Goal: Information Seeking & Learning: Learn about a topic

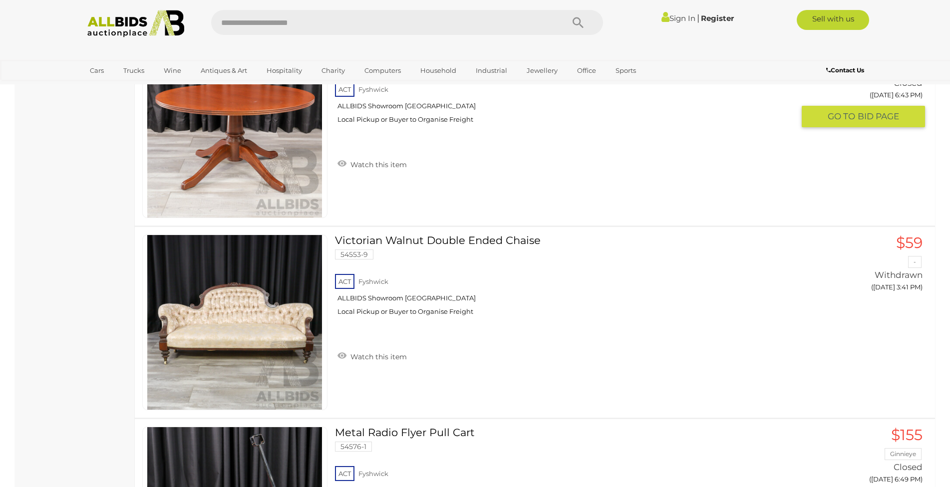
scroll to position [2693, 0]
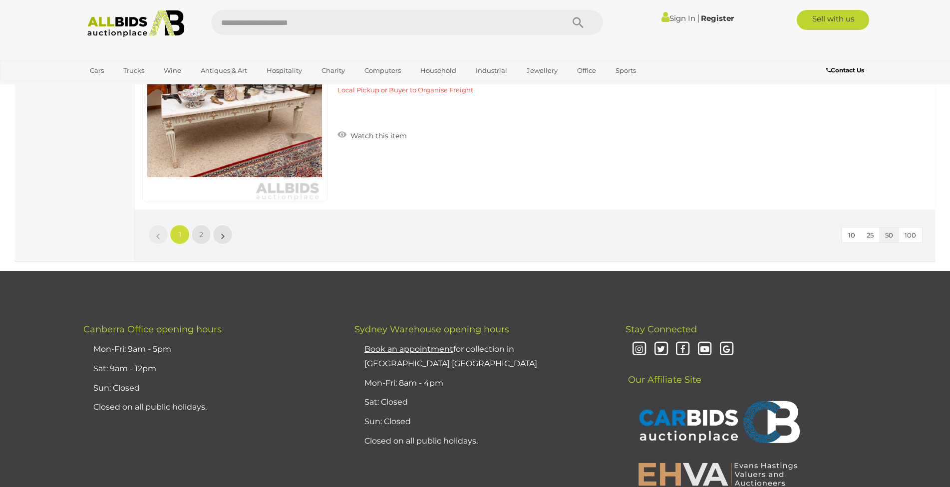
scroll to position [9441, 0]
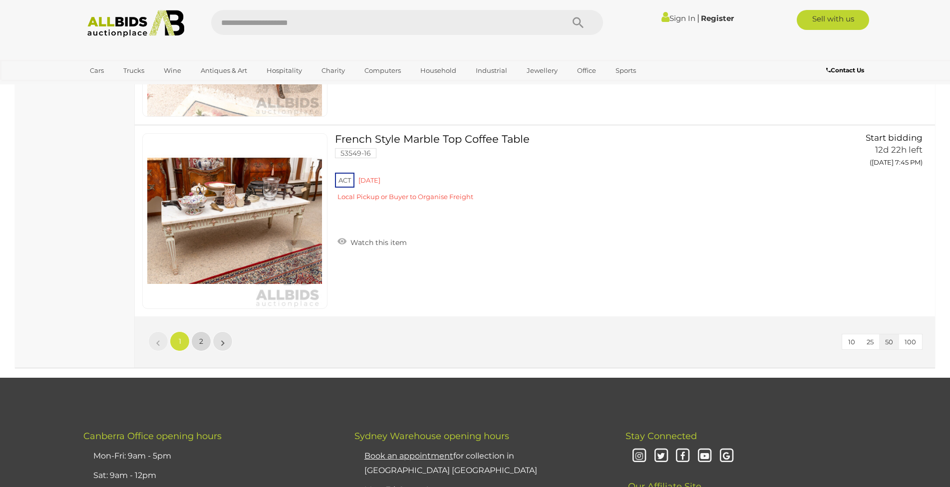
click at [199, 345] on link "2" at bounding box center [201, 341] width 20 height 20
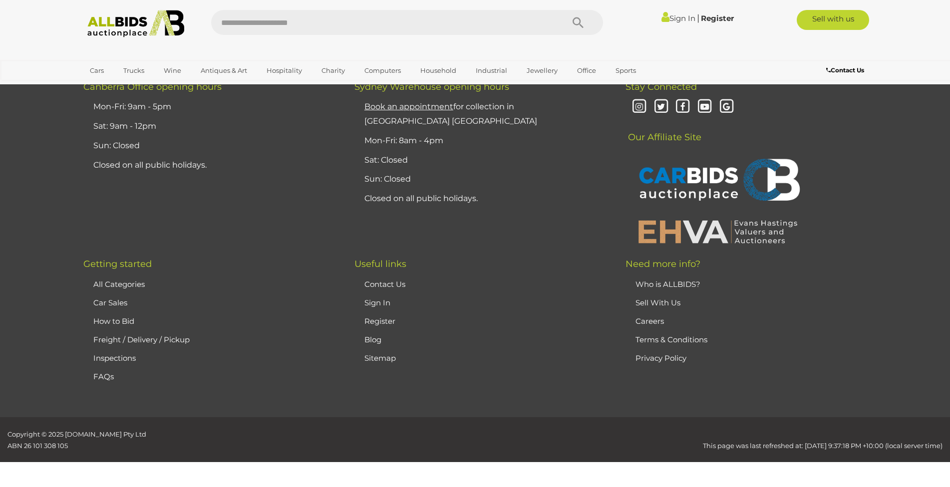
scroll to position [49, 0]
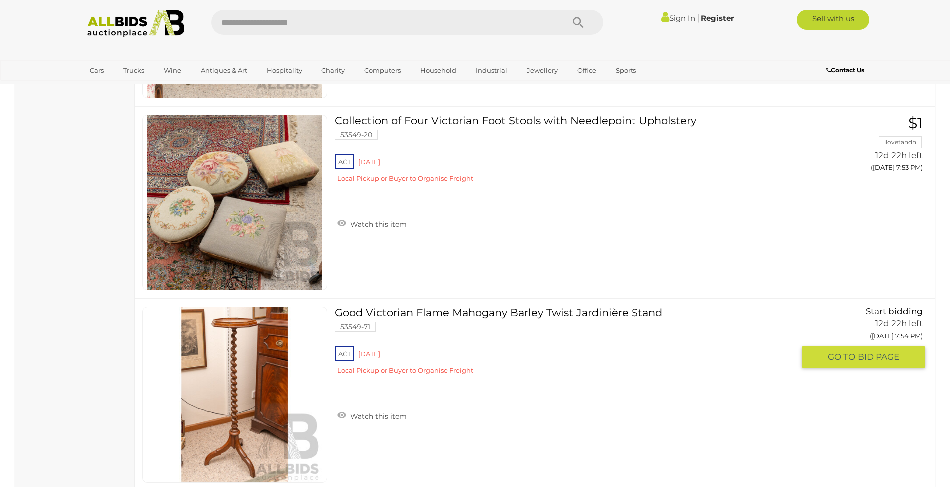
scroll to position [997, 0]
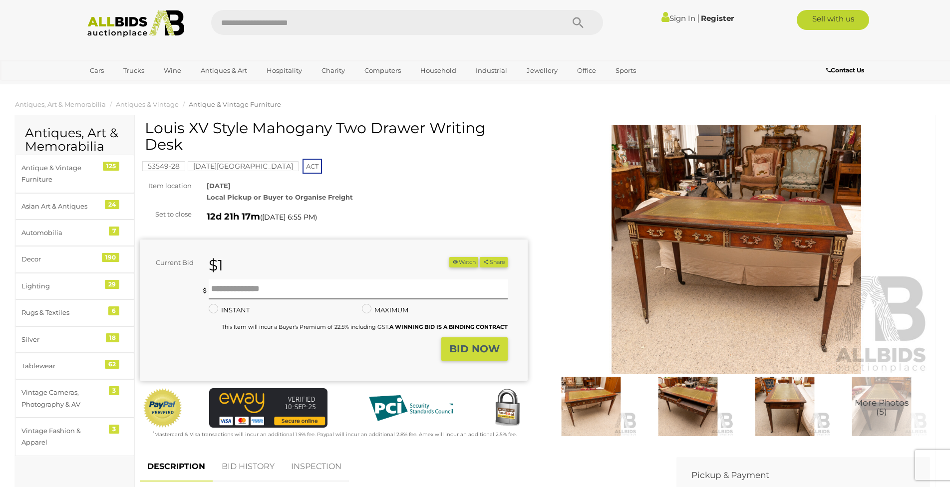
click at [679, 405] on img at bounding box center [688, 406] width 92 height 59
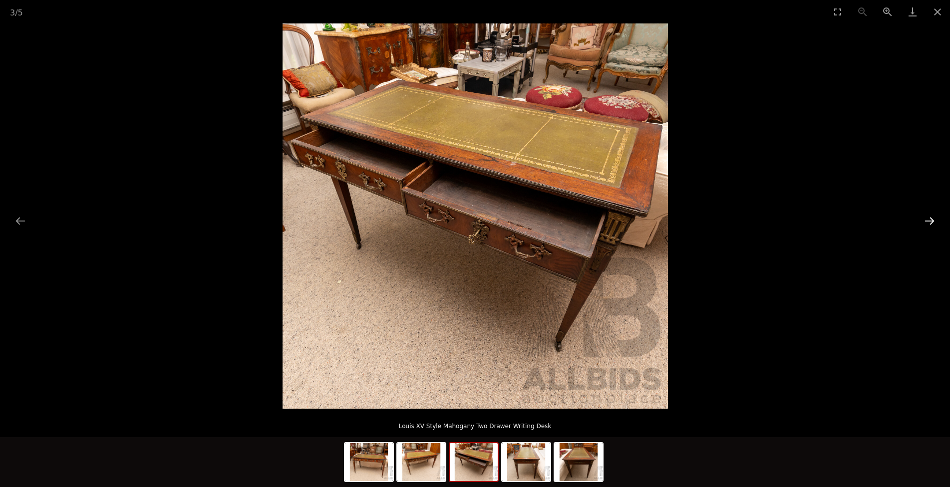
click at [929, 222] on button "Next slide" at bounding box center [929, 220] width 21 height 19
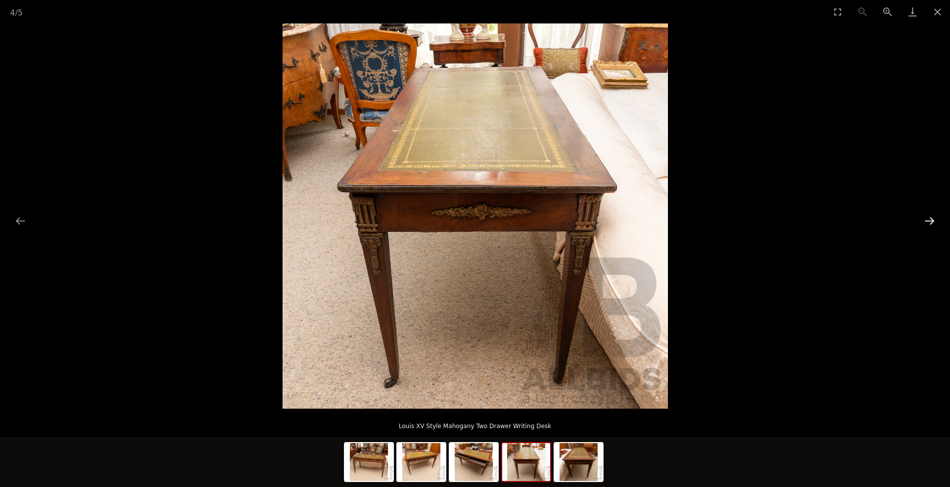
click at [929, 222] on button "Next slide" at bounding box center [929, 220] width 21 height 19
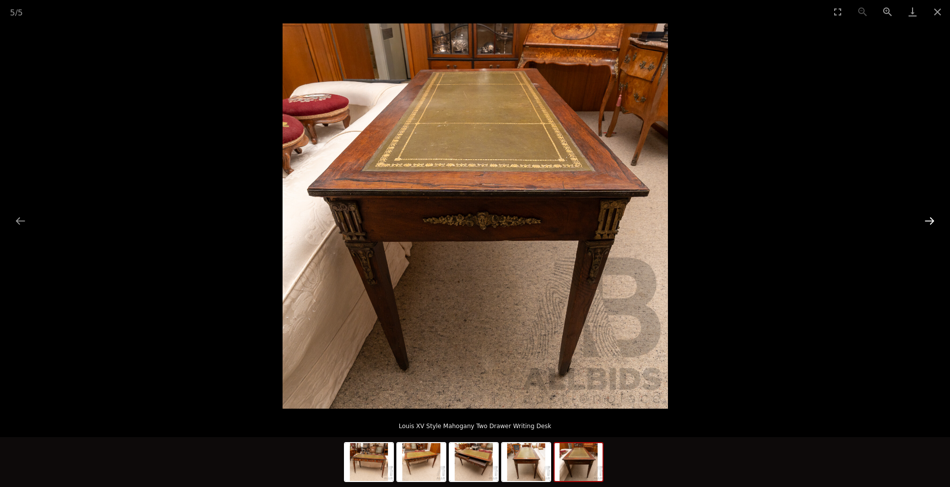
click at [929, 222] on button "Next slide" at bounding box center [929, 220] width 21 height 19
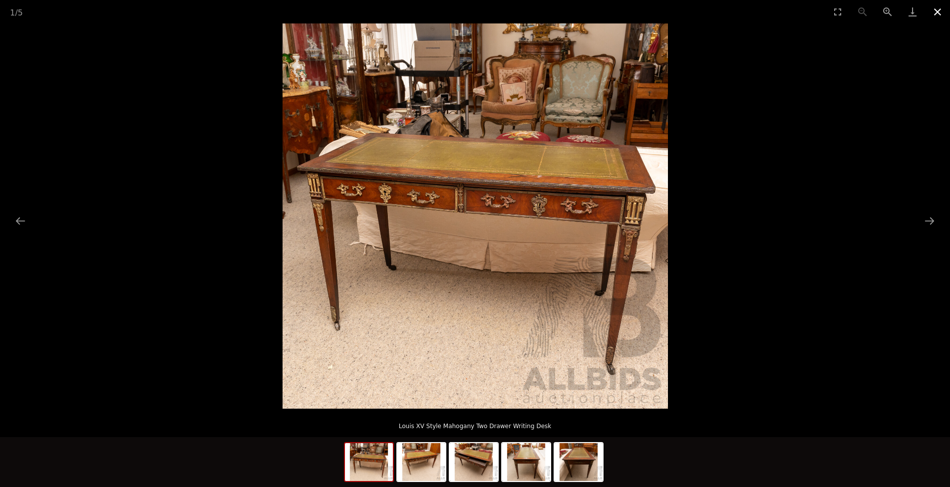
click at [935, 9] on button "Close gallery" at bounding box center [937, 11] width 25 height 23
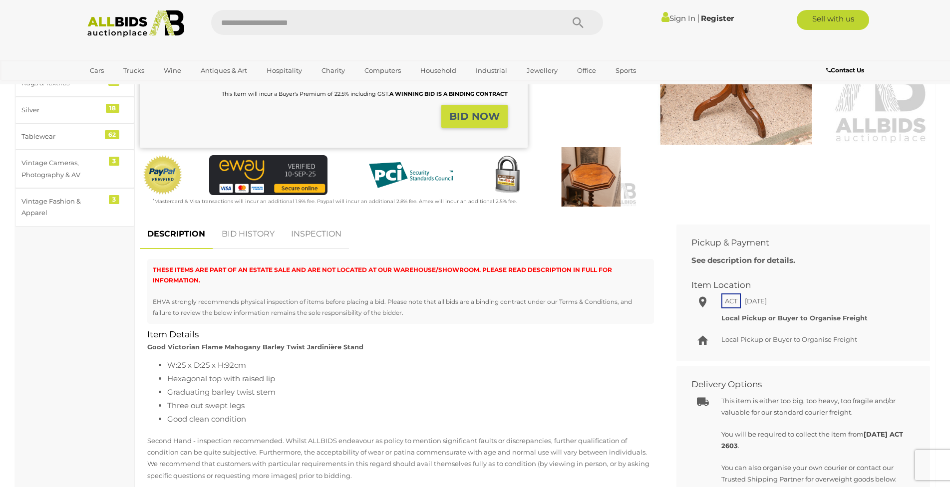
scroll to position [299, 0]
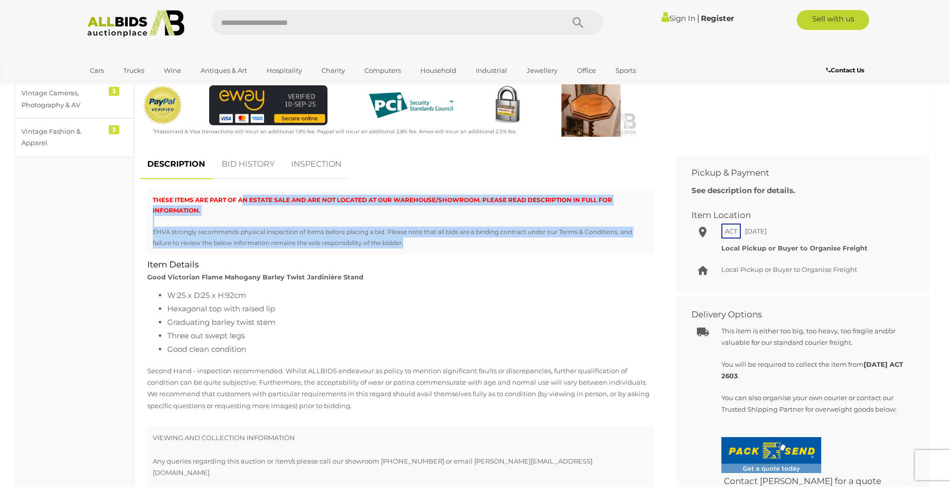
drag, startPoint x: 246, startPoint y: 195, endPoint x: 469, endPoint y: 253, distance: 229.9
click at [469, 253] on div "THESE ITEMS ARE PART OF AN ESTATE SALE AND ARE NOT LOCATED AT OUR WAREHOUSE/SHO…" at bounding box center [400, 221] width 507 height 65
click at [468, 253] on div "THESE ITEMS ARE PART OF AN ESTATE SALE AND ARE NOT LOCATED AT OUR WAREHOUSE/SHO…" at bounding box center [400, 221] width 507 height 65
drag, startPoint x: 348, startPoint y: 201, endPoint x: 501, endPoint y: 252, distance: 160.7
click at [501, 252] on div "THESE ITEMS ARE PART OF AN ESTATE SALE AND ARE NOT LOCATED AT OUR WAREHOUSE/SHO…" at bounding box center [400, 221] width 507 height 65
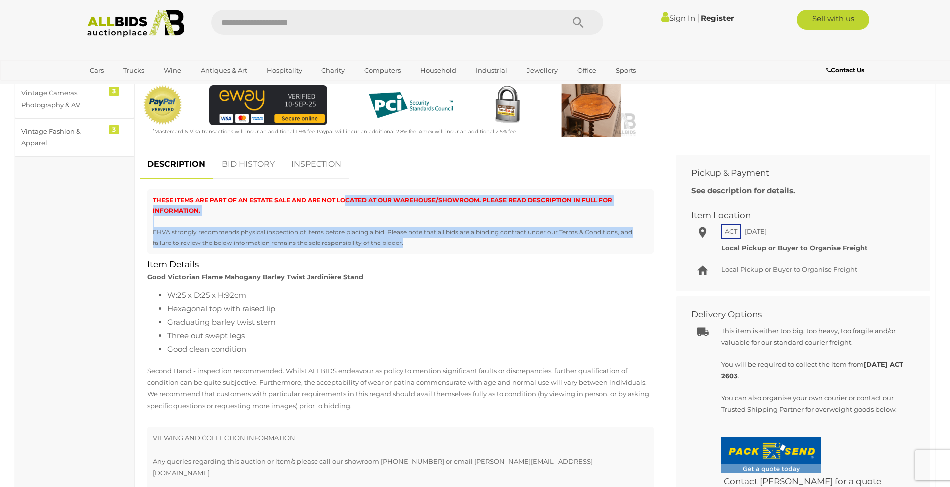
click at [501, 252] on div "THESE ITEMS ARE PART OF AN ESTATE SALE AND ARE NOT LOCATED AT OUR WAREHOUSE/SHO…" at bounding box center [400, 221] width 507 height 65
click at [297, 245] on div "EHVA strongly recommends physical inspection of items before placing a bid. Ple…" at bounding box center [401, 237] width 496 height 21
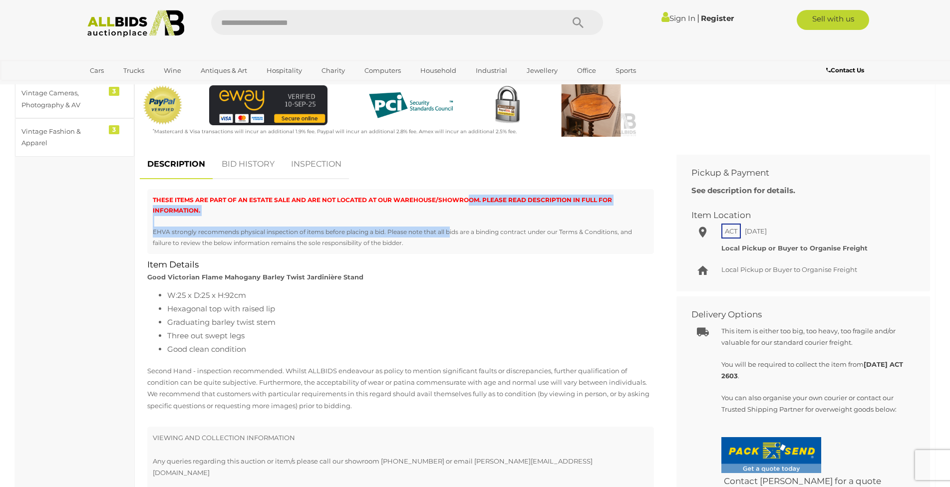
drag, startPoint x: 450, startPoint y: 238, endPoint x: 465, endPoint y: 205, distance: 36.4
click at [468, 202] on div "THESE ITEMS ARE PART OF AN ESTATE SALE AND ARE NOT LOCATED AT OUR WAREHOUSE/SHO…" at bounding box center [400, 221] width 507 height 65
click at [457, 213] on div "THESE ITEMS ARE PART OF AN ESTATE SALE AND ARE NOT LOCATED AT OUR WAREHOUSE/SHO…" at bounding box center [401, 205] width 496 height 21
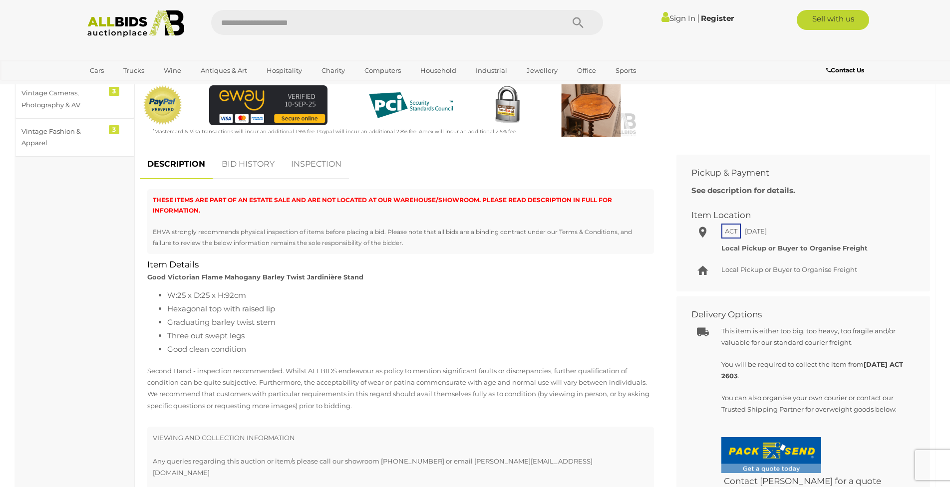
drag, startPoint x: 457, startPoint y: 213, endPoint x: 474, endPoint y: 251, distance: 40.9
click at [474, 251] on div "THESE ITEMS ARE PART OF AN ESTATE SALE AND ARE NOT LOCATED AT OUR WAREHOUSE/SHO…" at bounding box center [400, 221] width 507 height 65
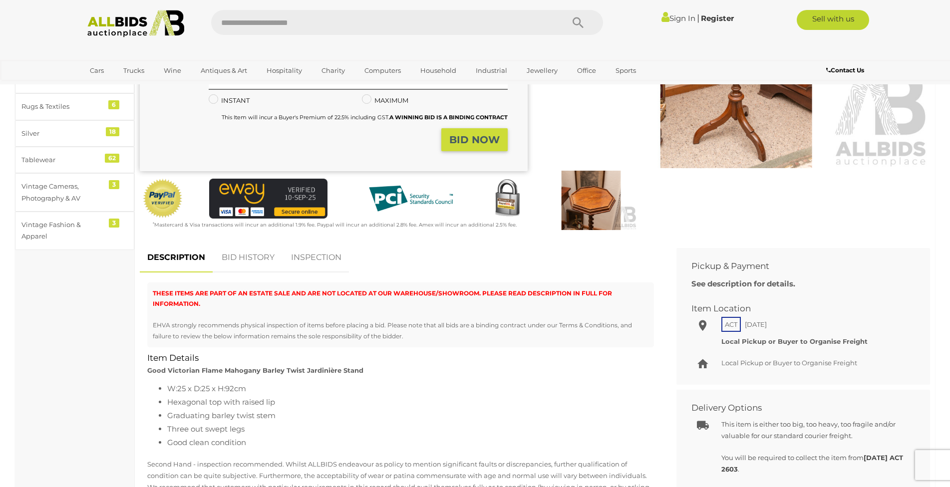
scroll to position [0, 0]
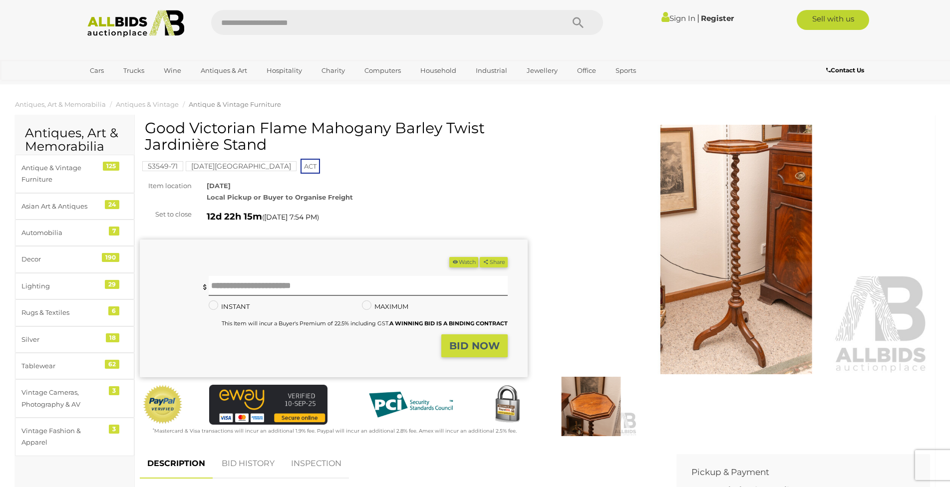
click at [582, 408] on img at bounding box center [591, 406] width 92 height 59
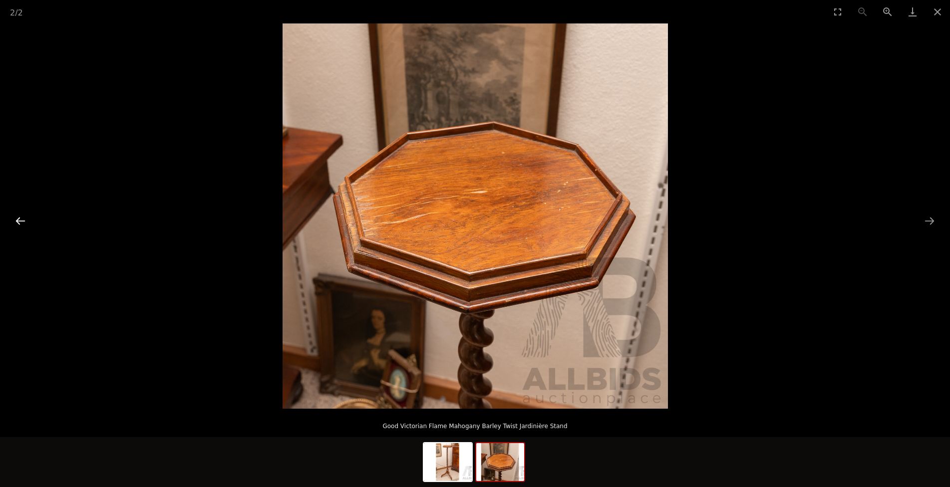
click at [15, 223] on button "Previous slide" at bounding box center [20, 220] width 21 height 19
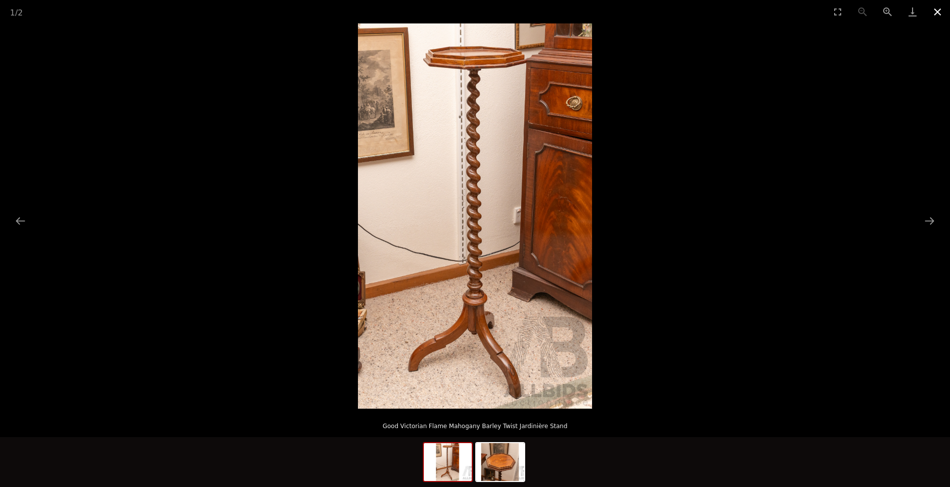
click at [938, 9] on button "Close gallery" at bounding box center [937, 11] width 25 height 23
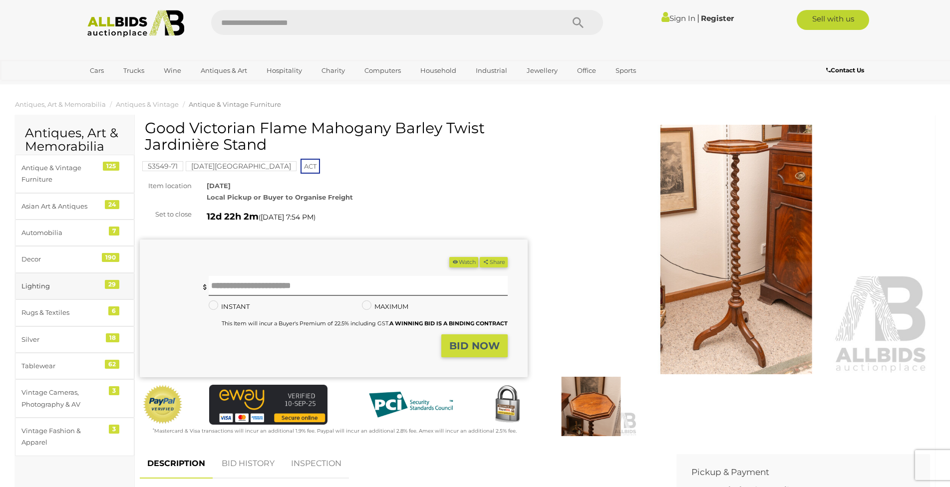
click at [65, 288] on div "Lighting" at bounding box center [62, 286] width 82 height 11
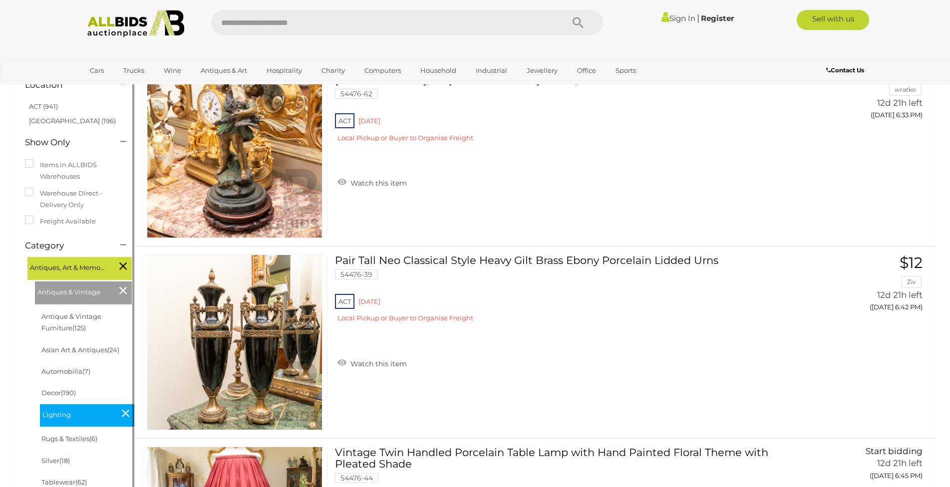
scroll to position [299, 0]
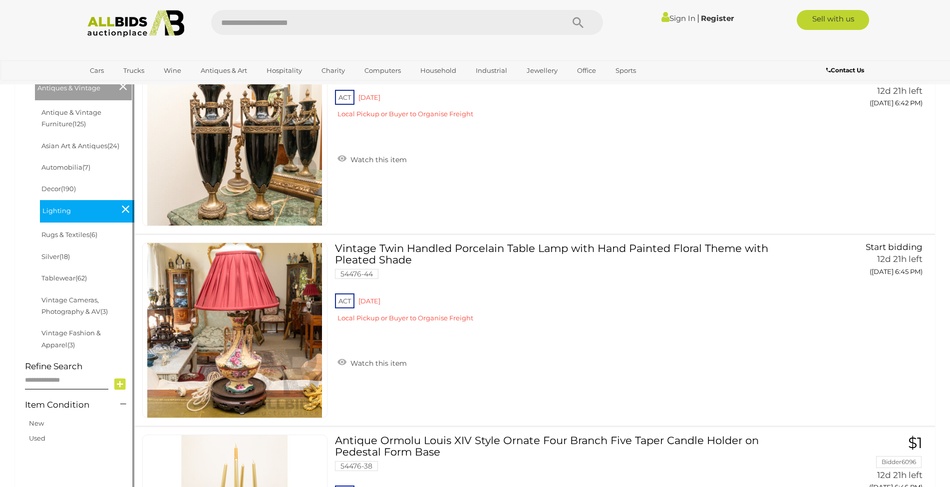
click at [66, 283] on li "Tablewear (62)" at bounding box center [87, 278] width 94 height 21
click at [66, 280] on link "Tablewear (62)" at bounding box center [63, 278] width 45 height 8
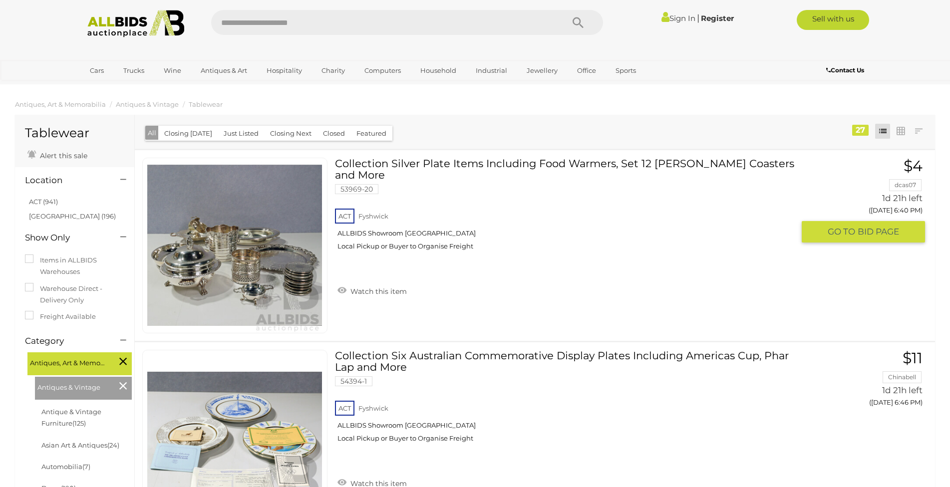
click at [482, 255] on div "ACT Fyshwick ALLBIDS Showroom Fyshwick Local Pickup or Buyer to Organise Freight" at bounding box center [564, 232] width 459 height 51
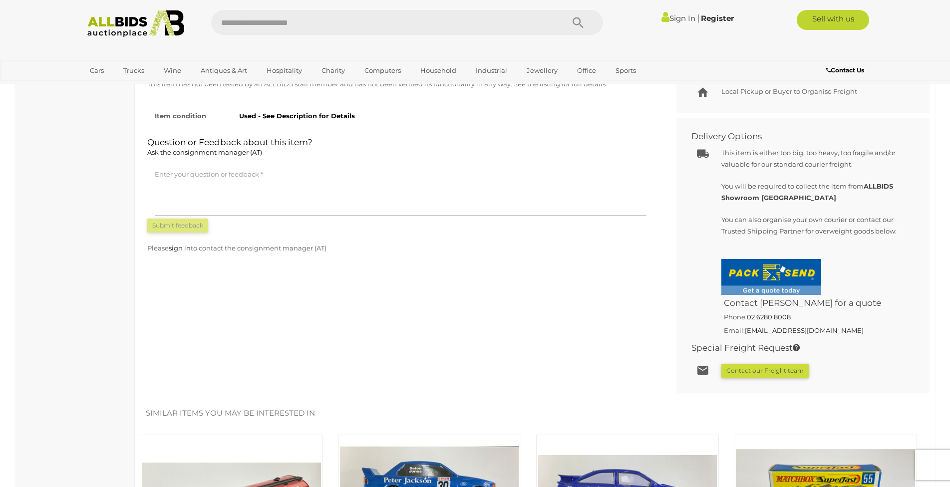
scroll to position [508, 0]
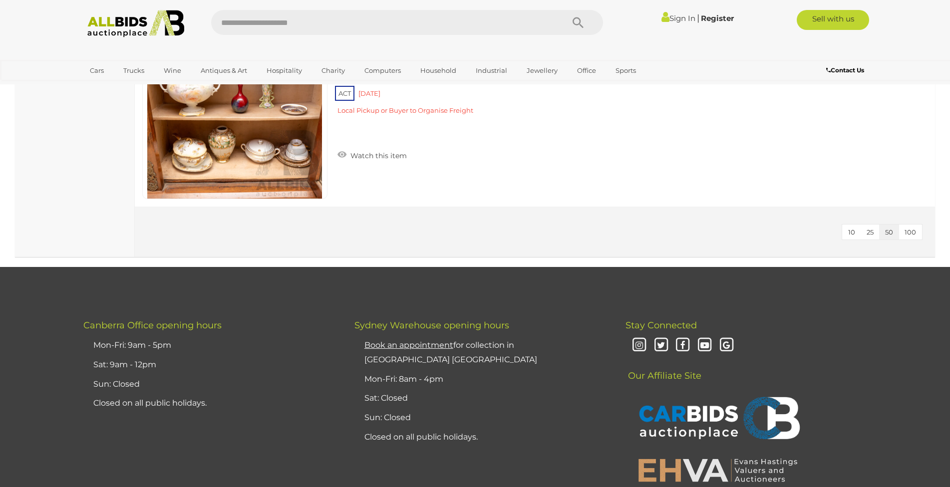
scroll to position [5131, 0]
click at [749, 122] on div "ACT [GEOGRAPHIC_DATA] Local Pickup or Buyer to Organise Freight" at bounding box center [564, 102] width 459 height 38
